Goal: Task Accomplishment & Management: Manage account settings

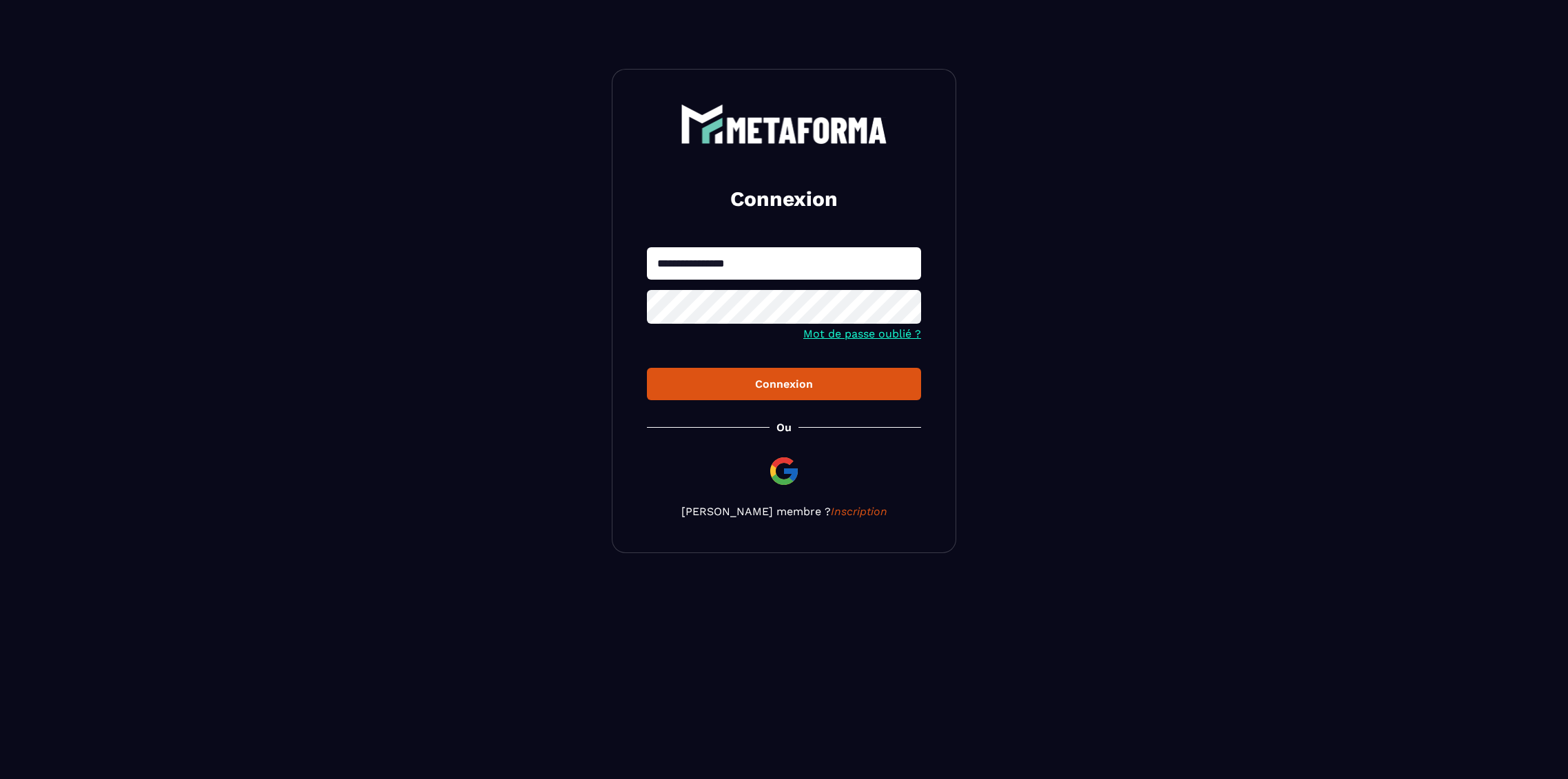
click at [714, 267] on input "**********" at bounding box center [784, 263] width 274 height 32
type input "*"
type input "**********"
click at [647, 368] on button "Connexion" at bounding box center [784, 384] width 274 height 32
